Goal: Task Accomplishment & Management: Manage account settings

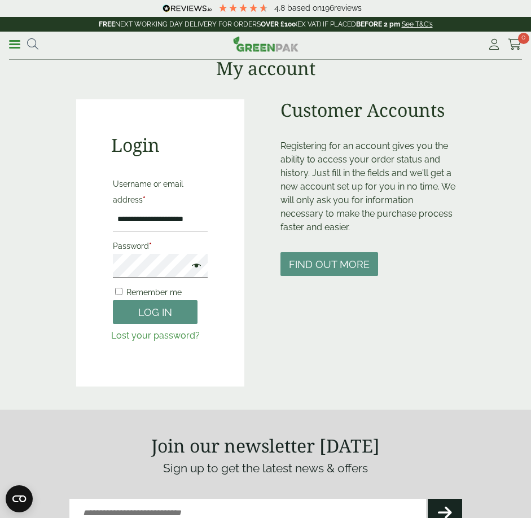
click at [170, 307] on button "Log in" at bounding box center [155, 312] width 85 height 24
click at [175, 316] on button "Log in" at bounding box center [155, 312] width 85 height 24
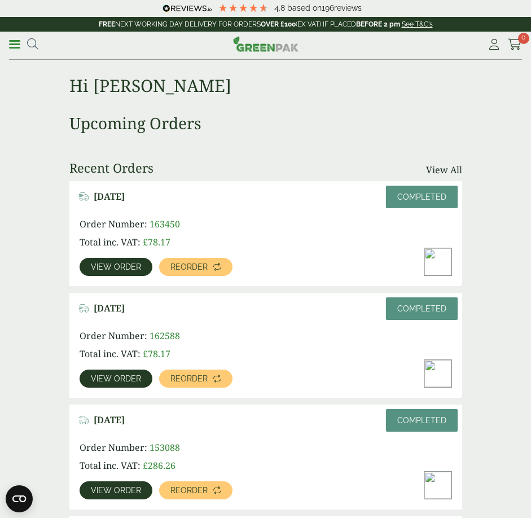
click at [101, 379] on span "View order" at bounding box center [116, 379] width 50 height 8
